Goal: Obtain resource: Obtain resource

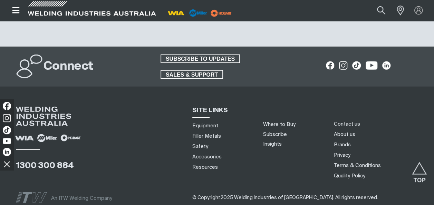
scroll to position [864, 0]
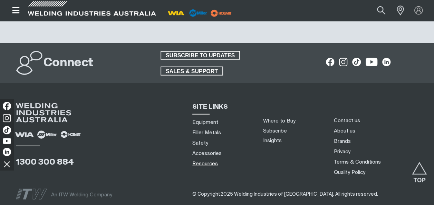
click at [212, 164] on link "Resources" at bounding box center [206, 163] width 26 height 7
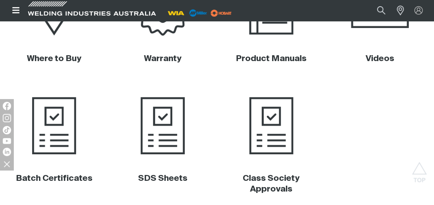
scroll to position [311, 0]
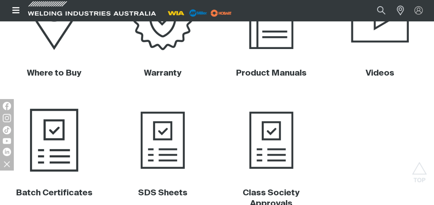
click at [64, 154] on img at bounding box center [54, 140] width 107 height 72
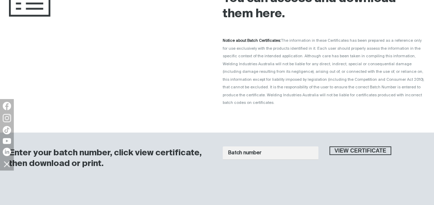
scroll to position [138, 0]
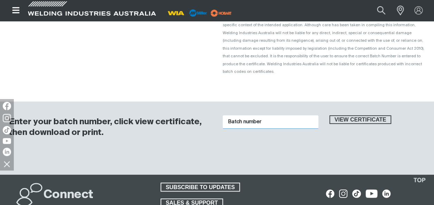
click at [270, 115] on input "Batch number" at bounding box center [271, 121] width 96 height 13
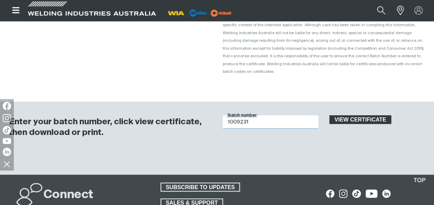
type input "1009231"
click at [346, 115] on span "View certificate" at bounding box center [360, 119] width 61 height 9
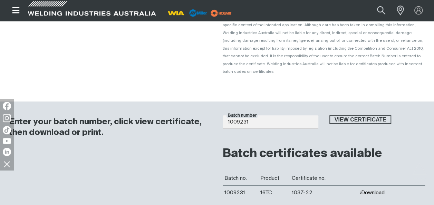
click at [375, 190] on button "Download" at bounding box center [372, 193] width 25 height 6
